Goal: Information Seeking & Learning: Compare options

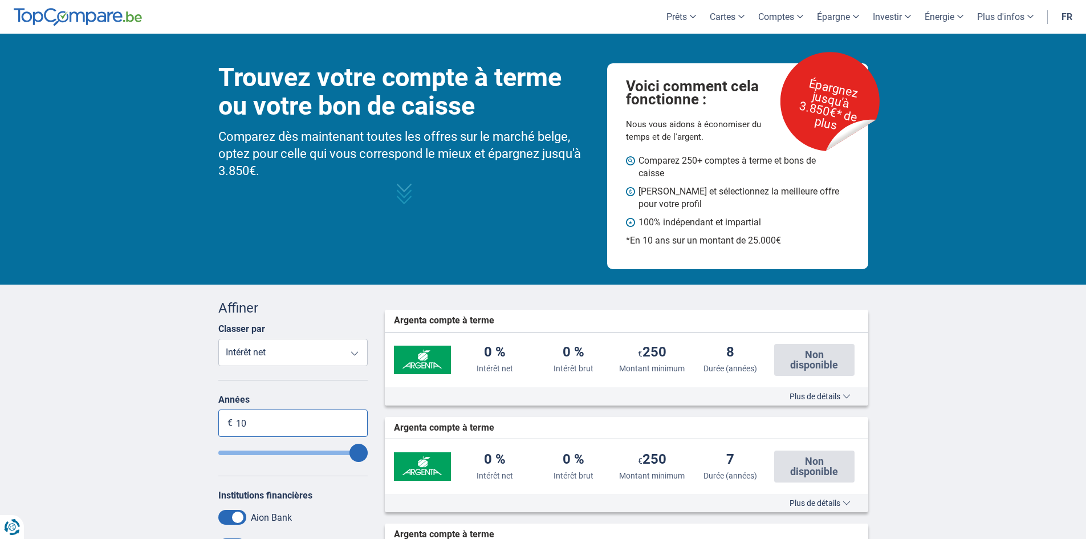
type input "1"
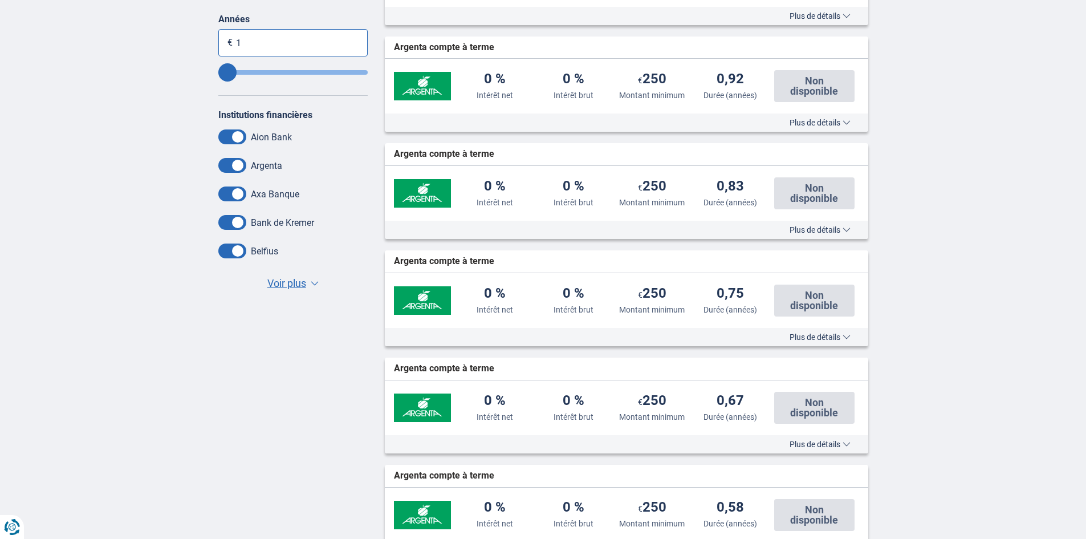
scroll to position [228, 0]
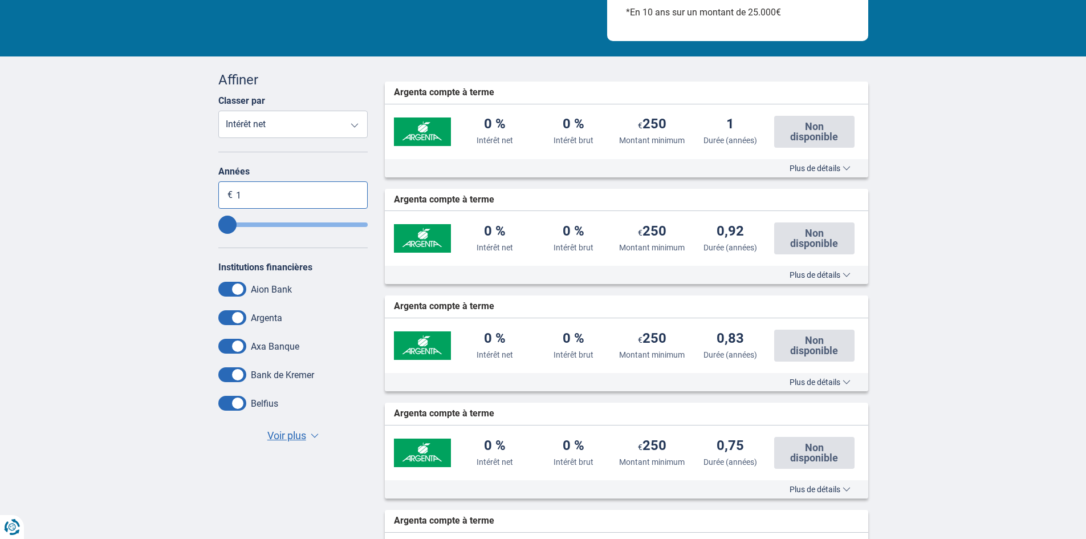
type input "1"
click at [297, 436] on span "Voir plus" at bounding box center [286, 435] width 39 height 15
click at [260, 120] on select "Intérêt net Intérêt brut Montant minimum Durée (années)" at bounding box center [293, 124] width 150 height 27
select select "GrossRate-"
click at [218, 111] on select "Intérêt net Intérêt brut Montant minimum Durée (années)" at bounding box center [293, 124] width 150 height 27
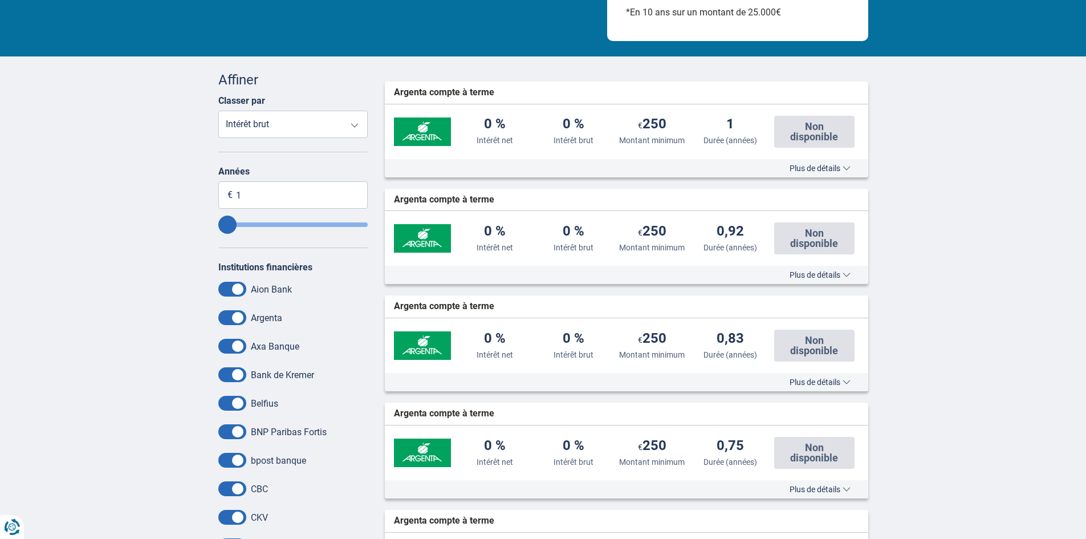
type input "2"
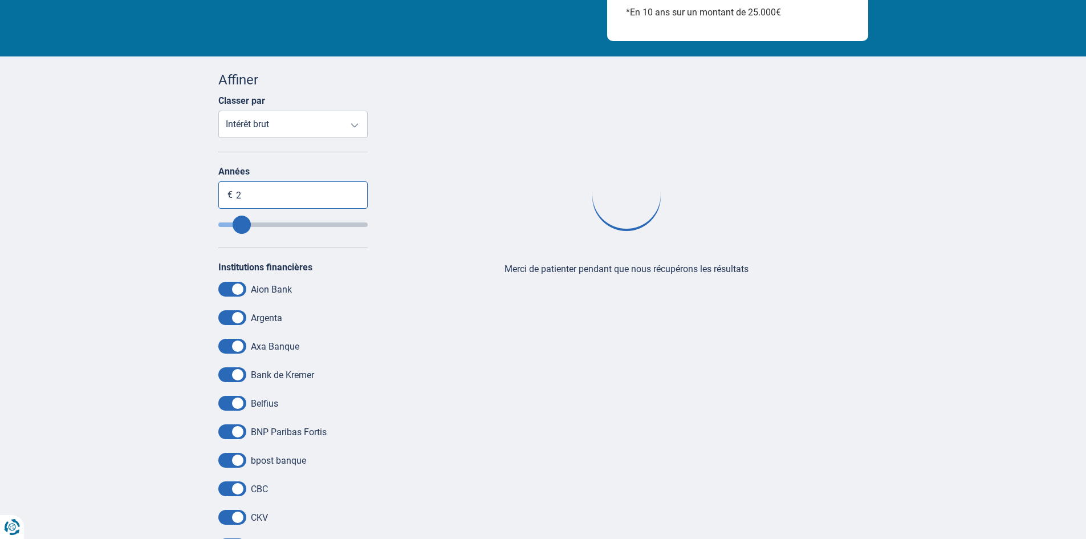
click at [255, 197] on input "2" at bounding box center [293, 194] width 150 height 27
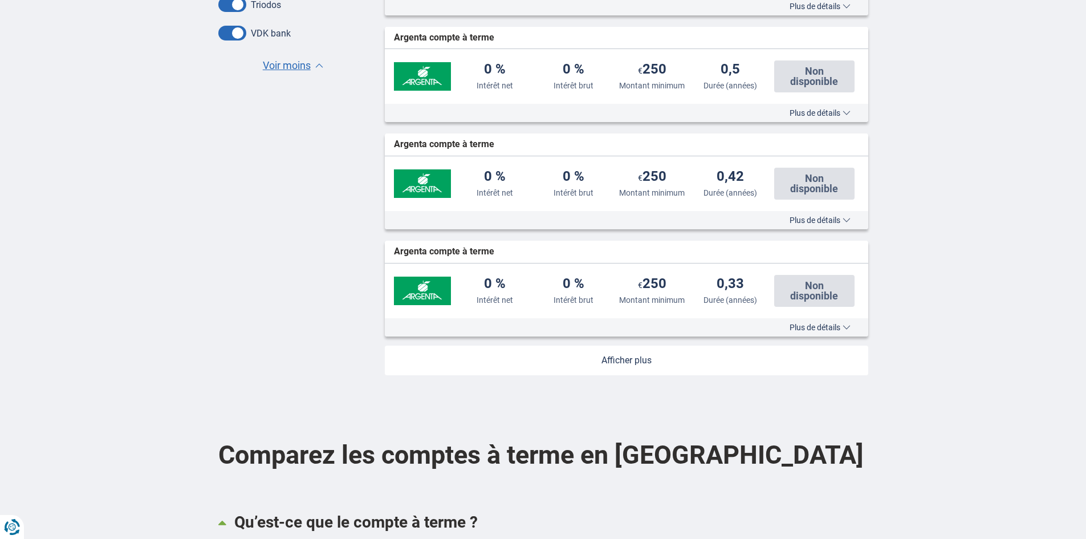
scroll to position [1140, 0]
click at [613, 359] on link at bounding box center [626, 360] width 483 height 30
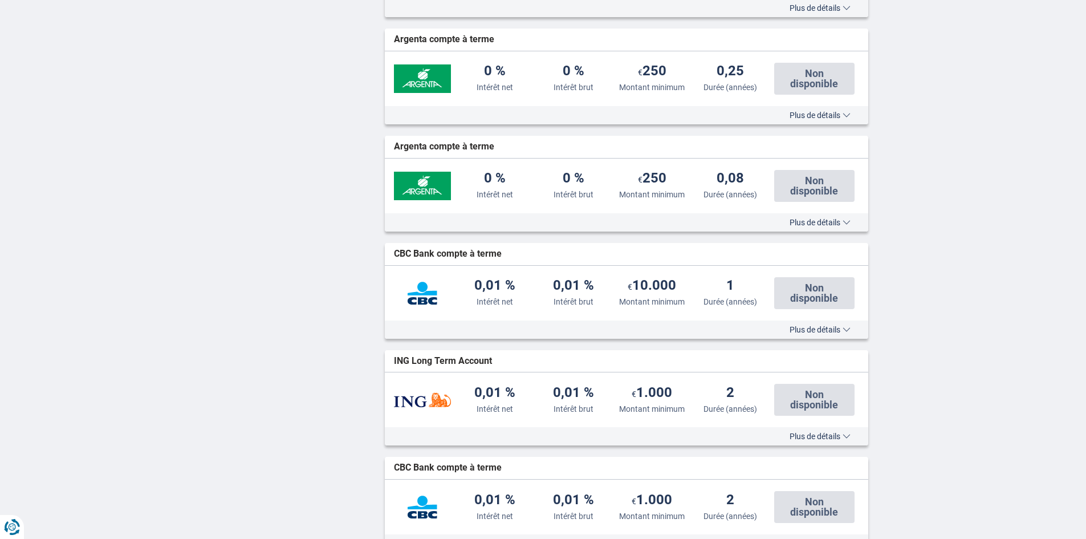
scroll to position [1653, 0]
